Goal: Task Accomplishment & Management: Manage account settings

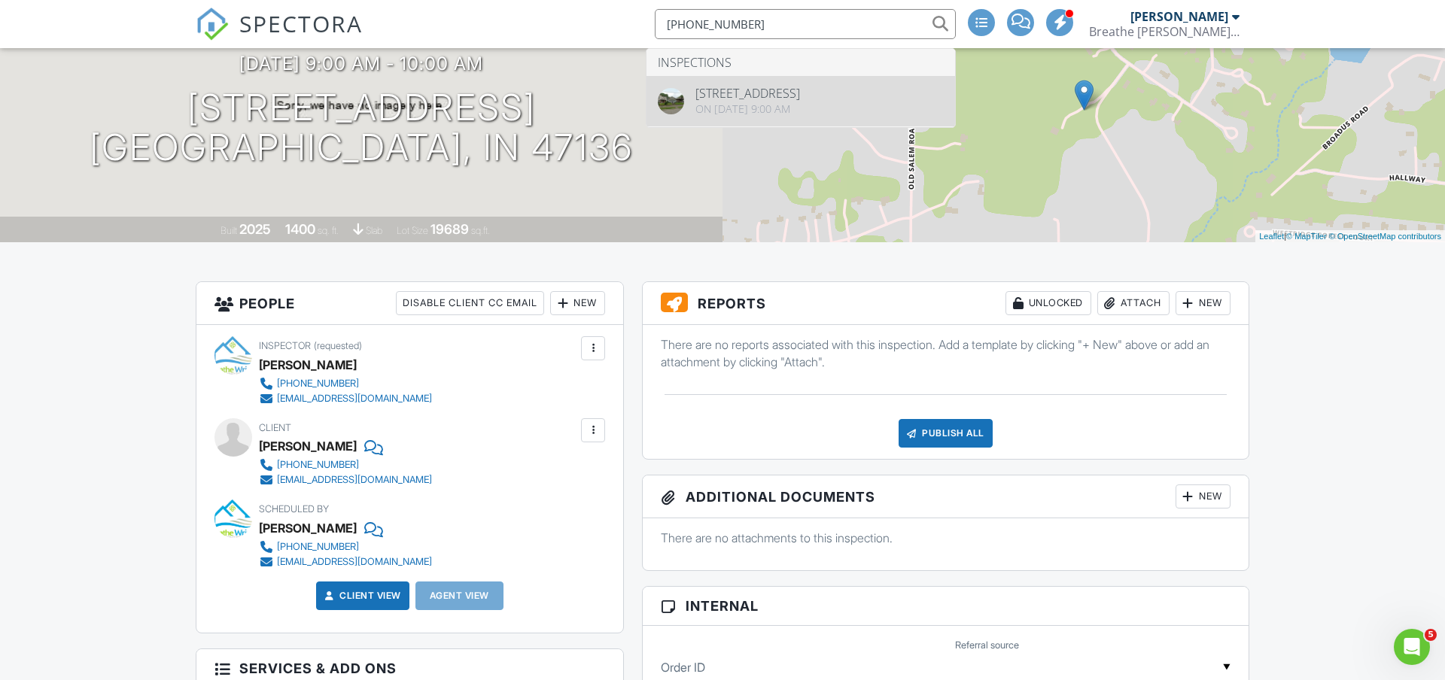
type input "[PHONE_NUMBER]"
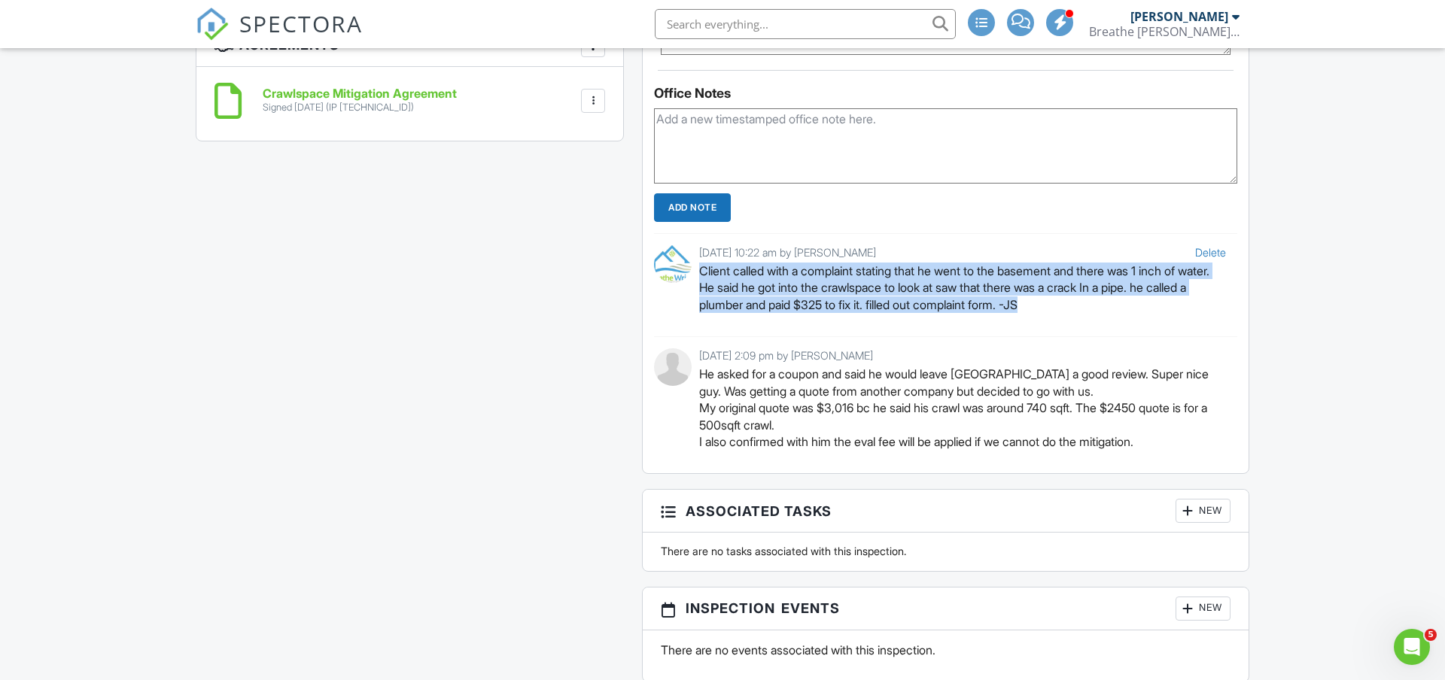
drag, startPoint x: 1103, startPoint y: 307, endPoint x: 702, endPoint y: 269, distance: 403.8
click at [702, 269] on p "Client called with a complaint stating that he went to the basement and there w…" at bounding box center [962, 288] width 527 height 50
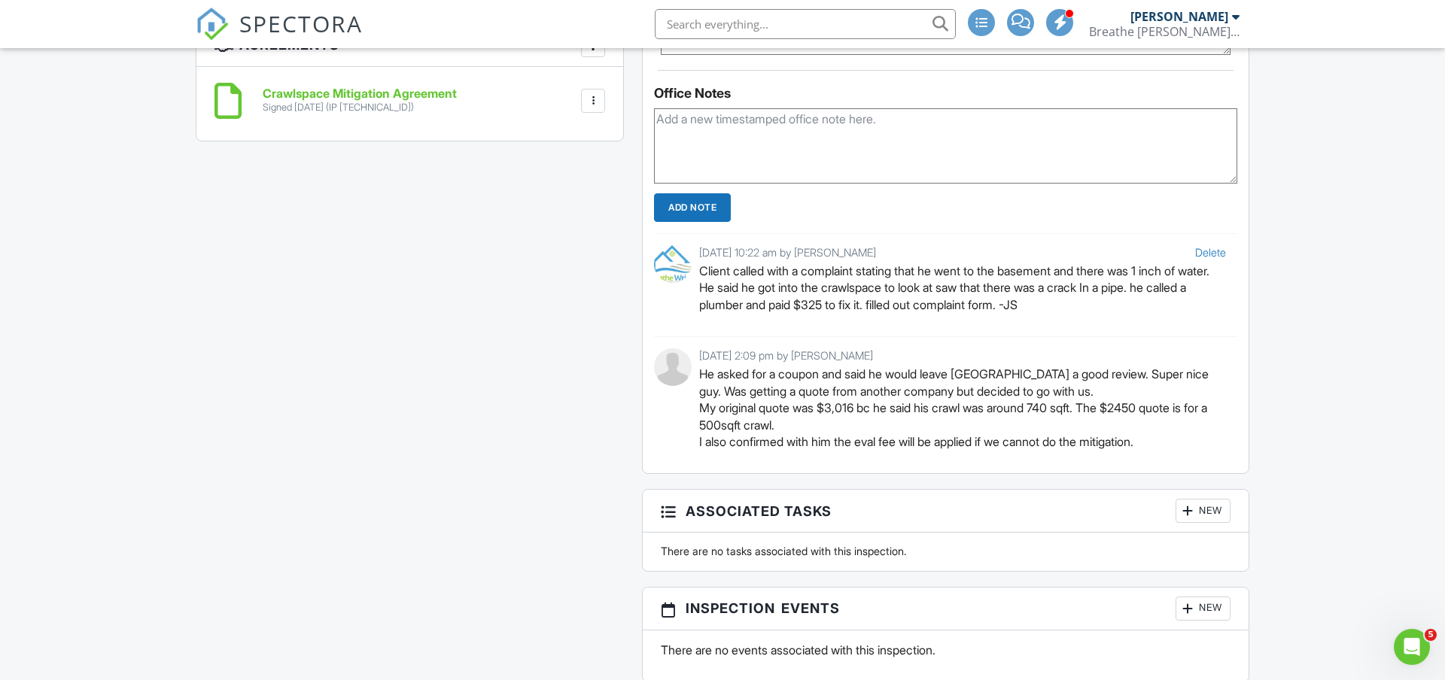
click at [741, 285] on p "Client called with a complaint stating that he went to the basement and there w…" at bounding box center [962, 288] width 527 height 50
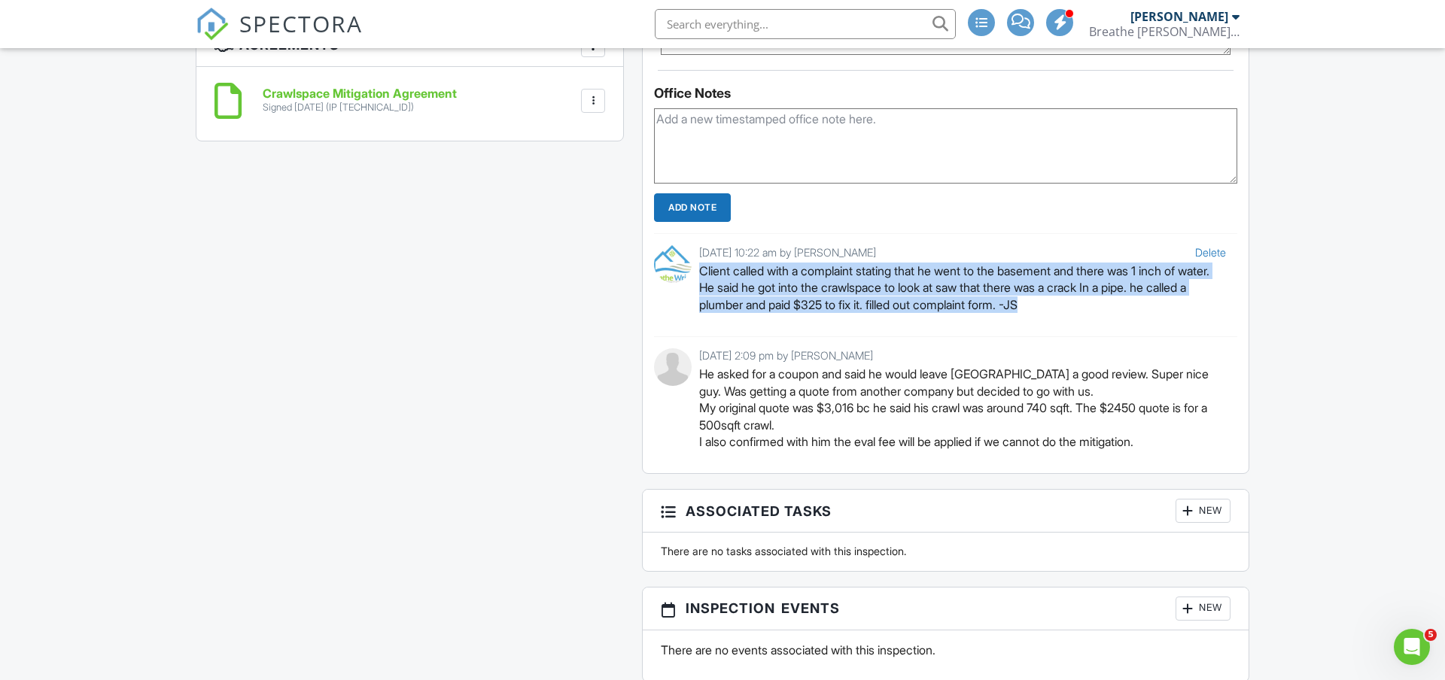
drag, startPoint x: 702, startPoint y: 271, endPoint x: 1100, endPoint y: 301, distance: 399.3
click at [1100, 301] on p "Client called with a complaint stating that he went to the basement and there w…" at bounding box center [962, 288] width 527 height 50
drag, startPoint x: 1103, startPoint y: 301, endPoint x: 699, endPoint y: 269, distance: 404.7
click at [699, 269] on p "Client called with a complaint stating that he went to the basement and there w…" at bounding box center [962, 288] width 527 height 50
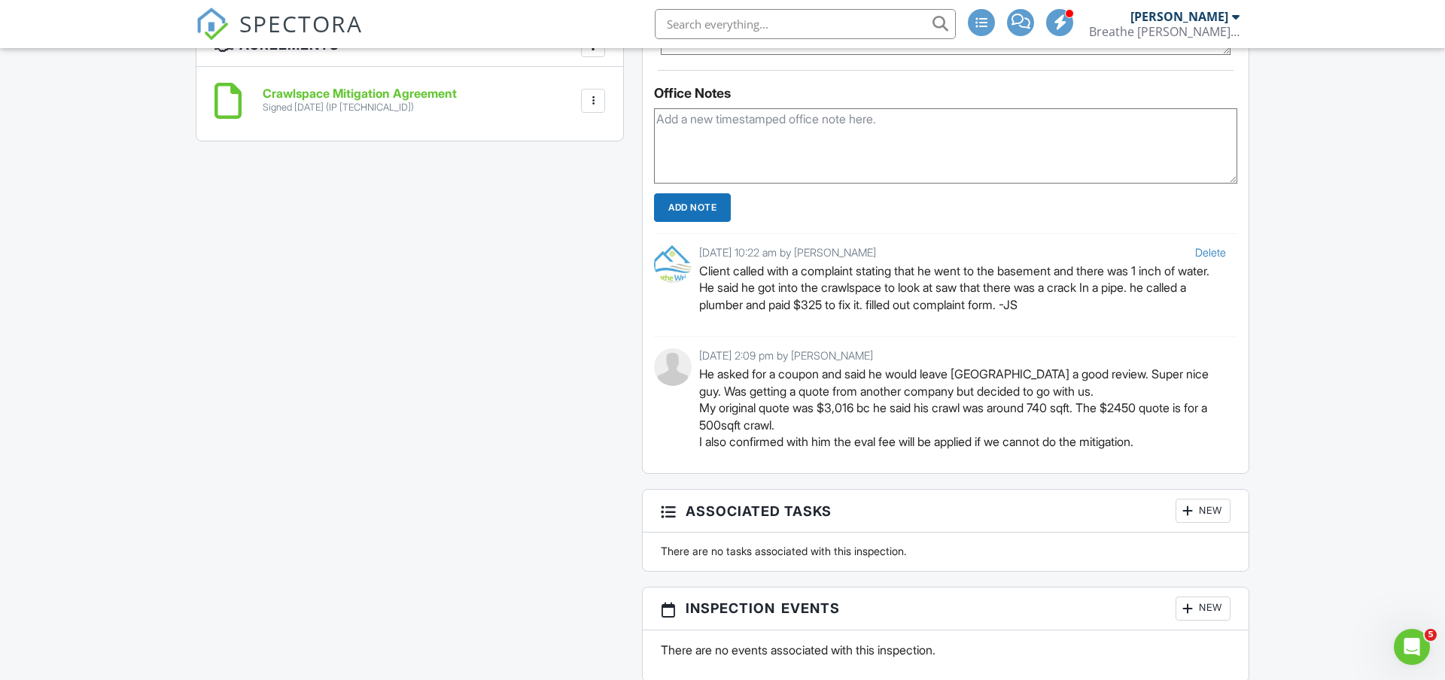
click at [720, 278] on p "Client called with a complaint stating that he went to the basement and there w…" at bounding box center [962, 288] width 527 height 50
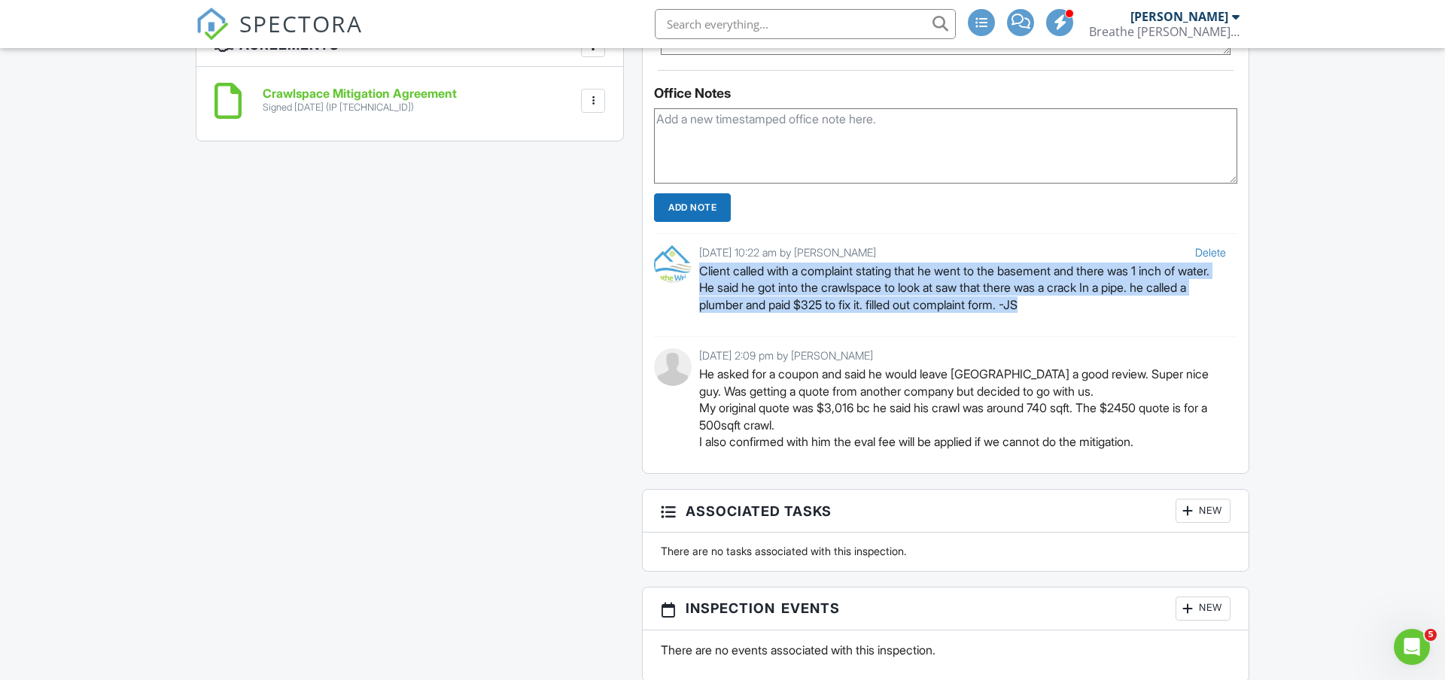
drag, startPoint x: 700, startPoint y: 272, endPoint x: 1112, endPoint y: 317, distance: 414.1
click at [1112, 317] on div "Delete 08/07/2025 10:22 am by Nick Wright Client called with a complaint statin…" at bounding box center [945, 284] width 583 height 103
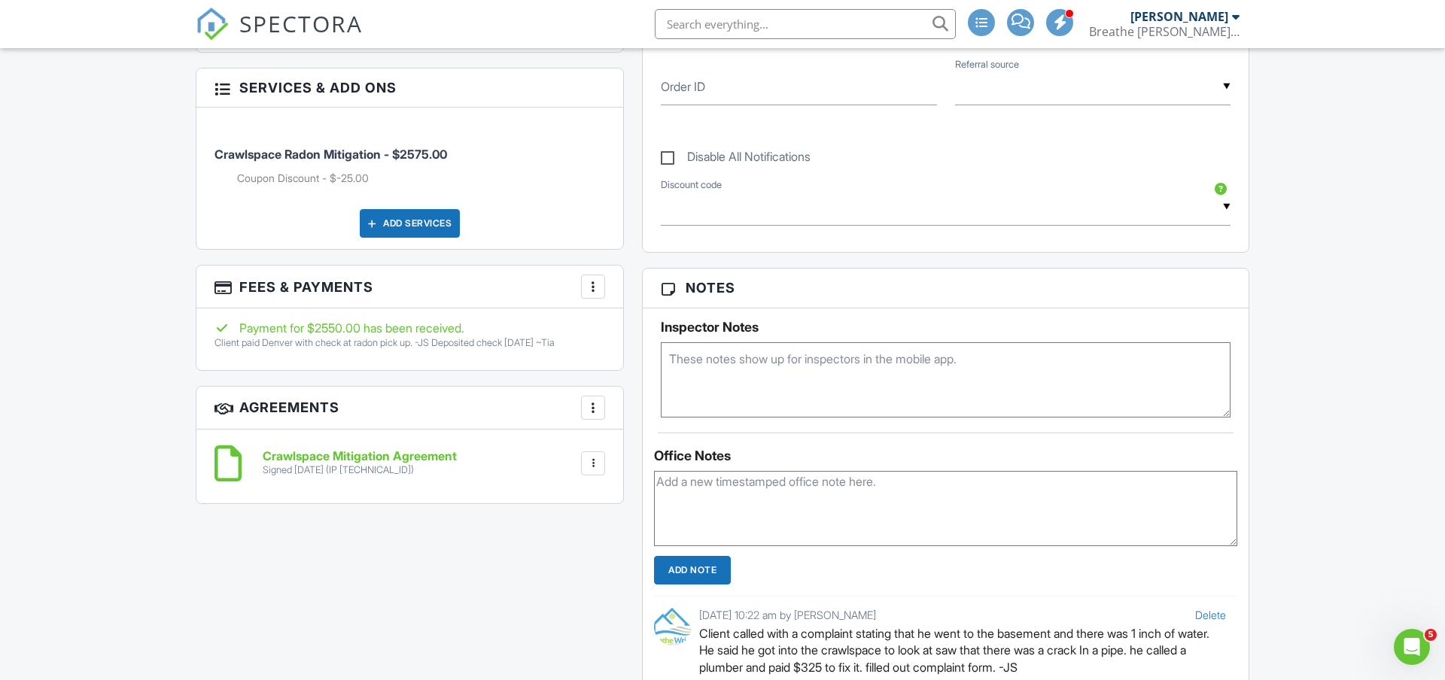
scroll to position [479, 0]
